Goal: Check status: Check status

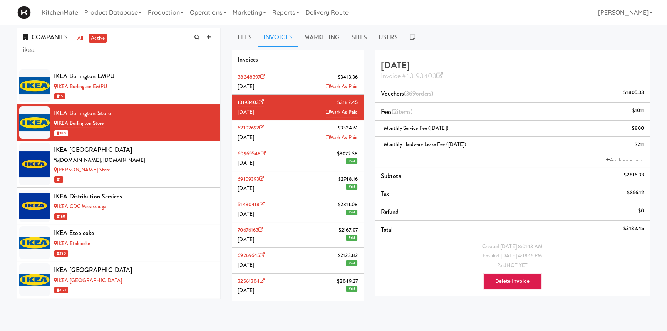
click at [131, 48] on input "ikea" at bounding box center [118, 50] width 191 height 14
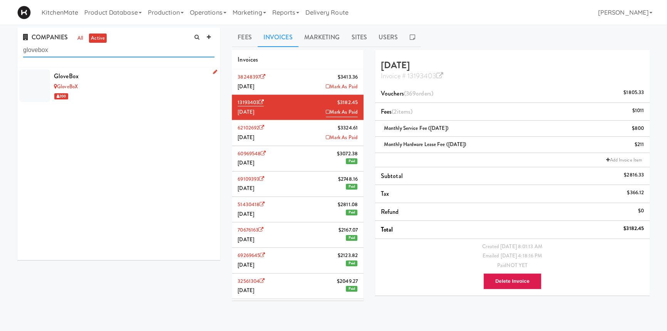
type input "glovebox"
click at [127, 75] on div "GloveBox" at bounding box center [134, 76] width 161 height 12
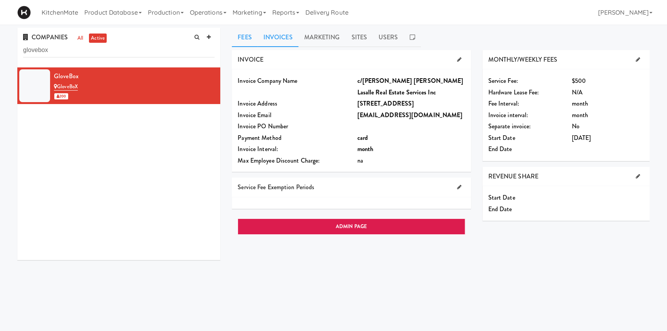
click at [282, 38] on link "Invoices" at bounding box center [278, 37] width 41 height 19
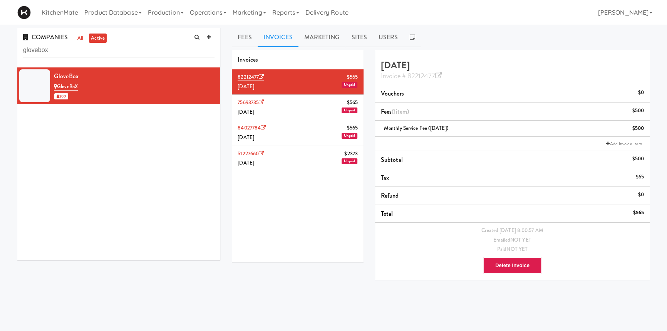
click at [299, 135] on li "84027784 $565 [DATE] Unpaid" at bounding box center [298, 132] width 132 height 25
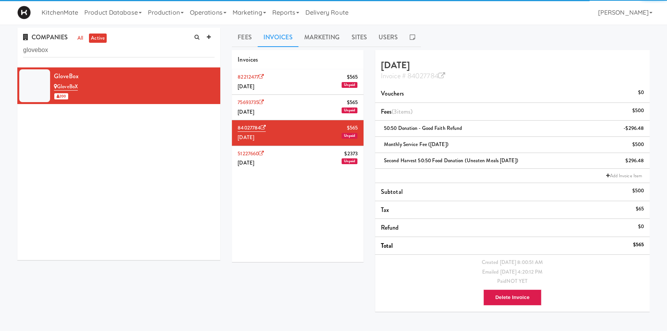
click at [295, 152] on li "51227660 $2373 [DATE] Unpaid" at bounding box center [298, 158] width 132 height 25
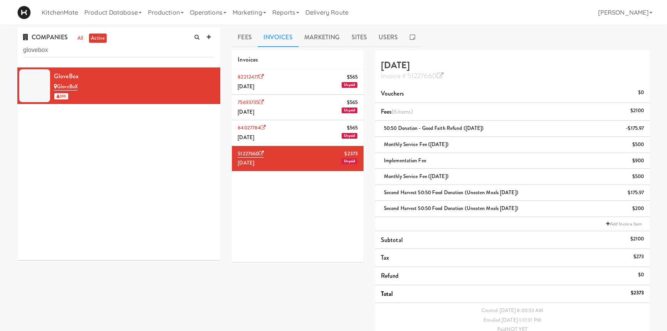
click at [300, 88] on li "82212477 $565 [DATE] Unpaid" at bounding box center [298, 81] width 132 height 25
